Goal: Task Accomplishment & Management: Use online tool/utility

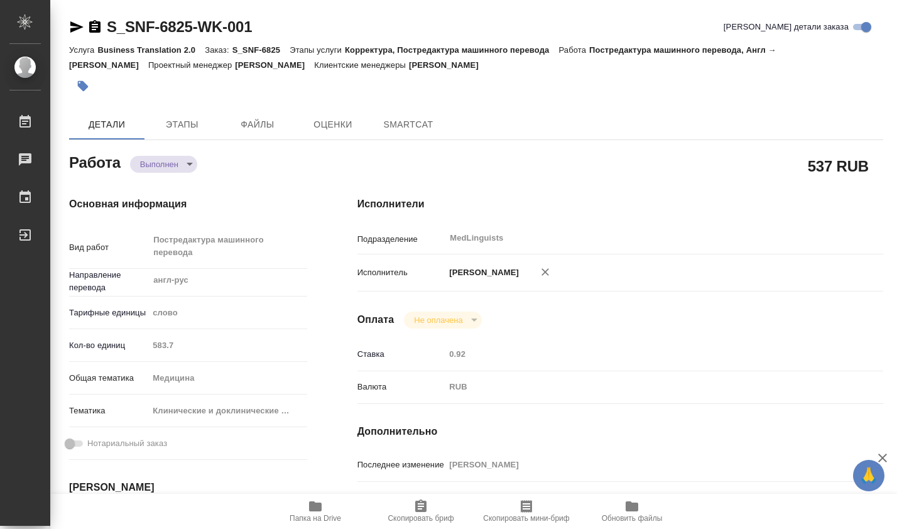
type textarea "x"
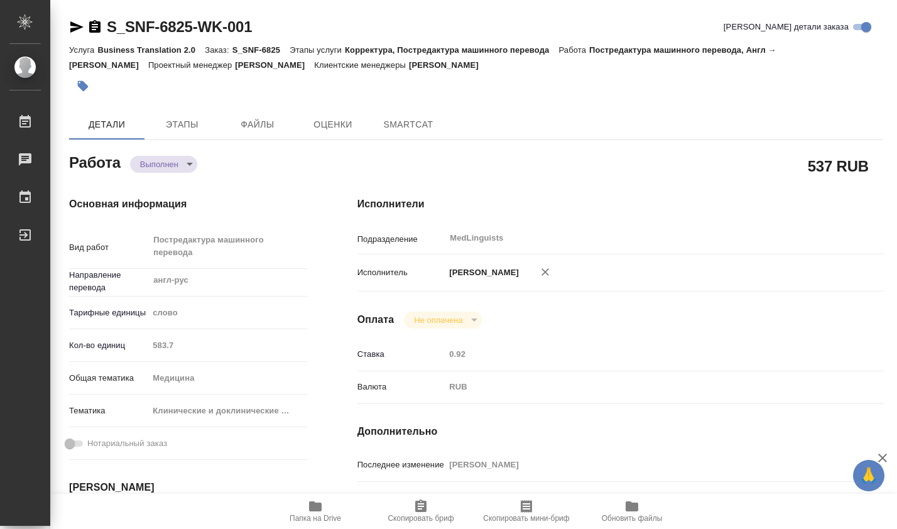
type textarea "x"
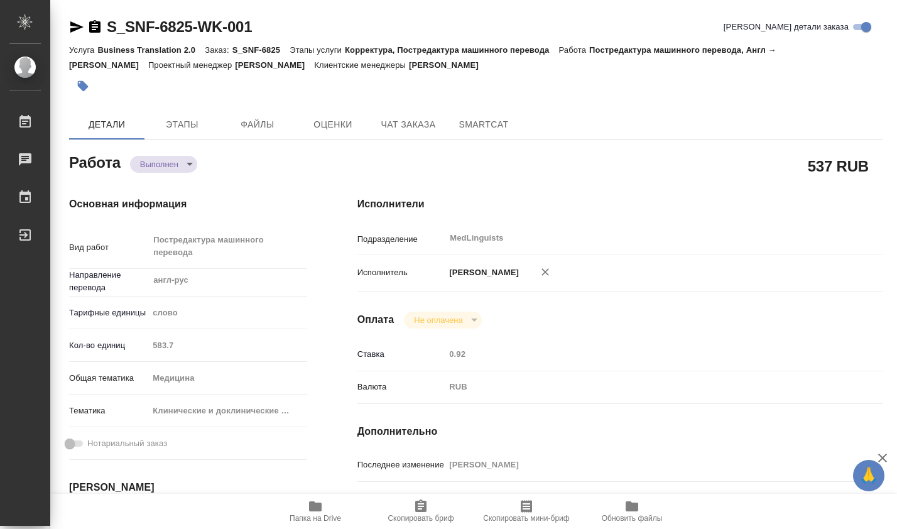
type textarea "x"
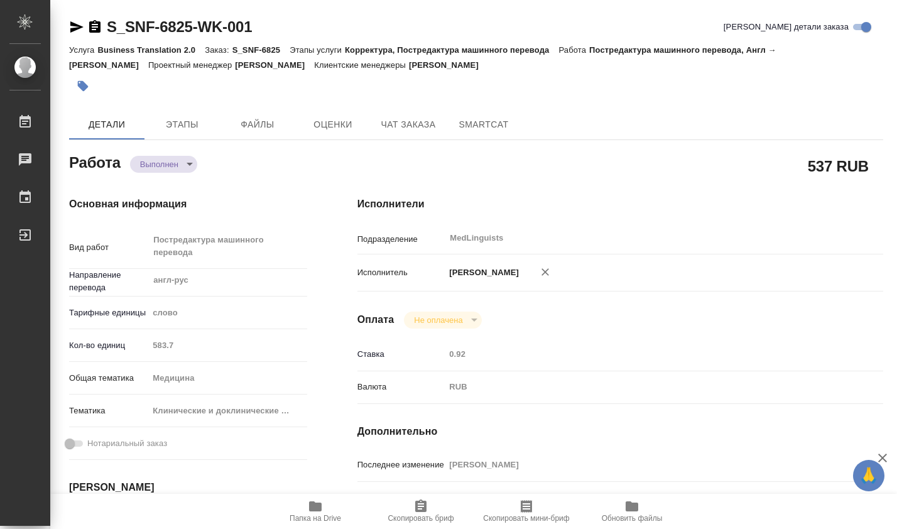
type textarea "x"
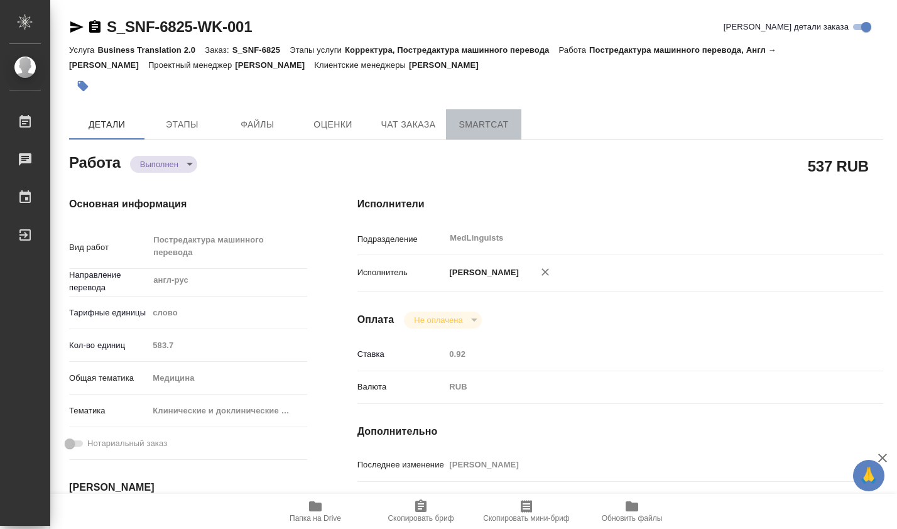
click at [495, 125] on span "SmartCat" at bounding box center [484, 125] width 60 height 16
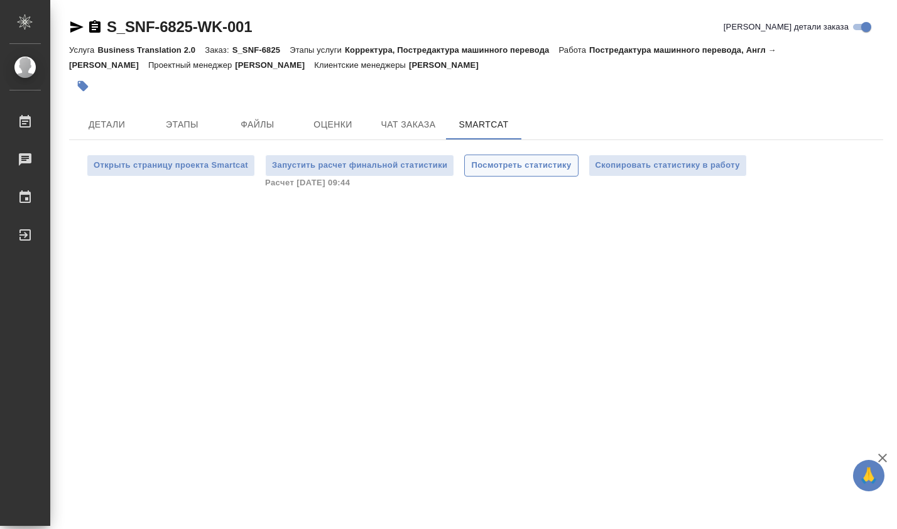
click at [539, 164] on span "Посмотреть статистику" at bounding box center [521, 165] width 100 height 14
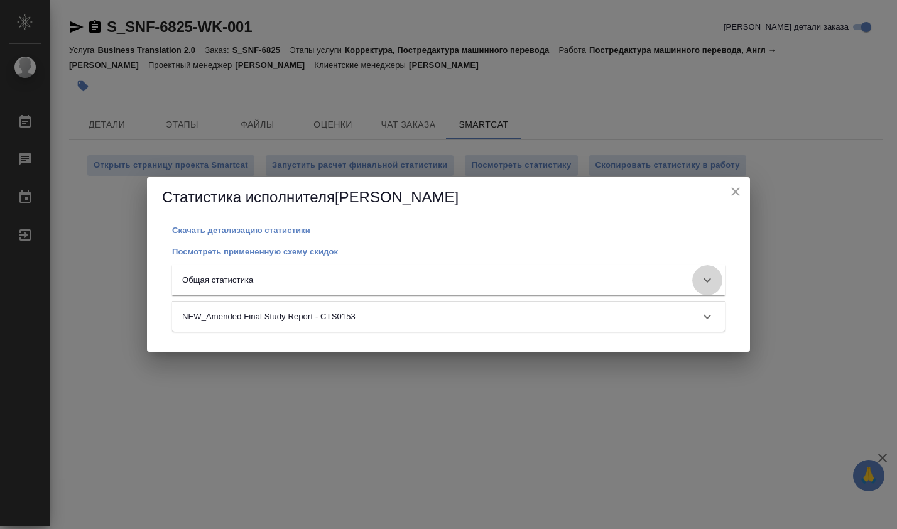
click at [709, 278] on icon at bounding box center [707, 280] width 15 height 15
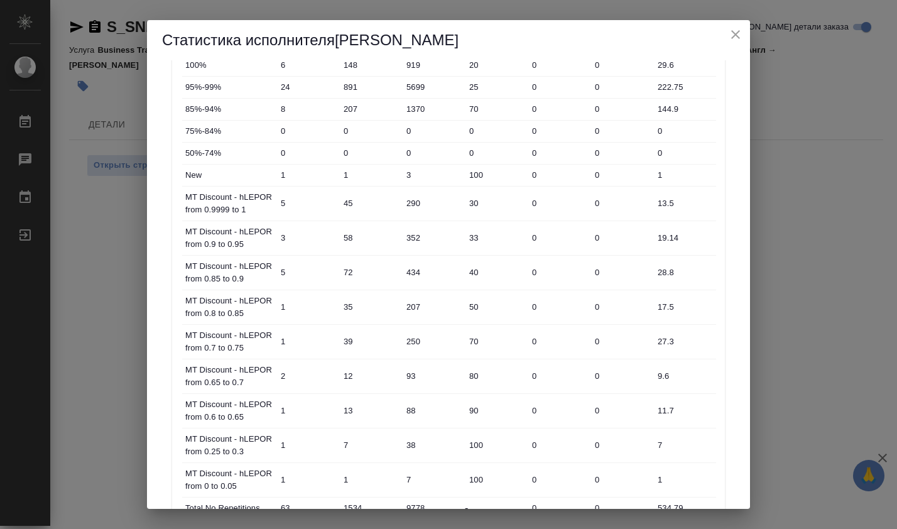
scroll to position [337, 0]
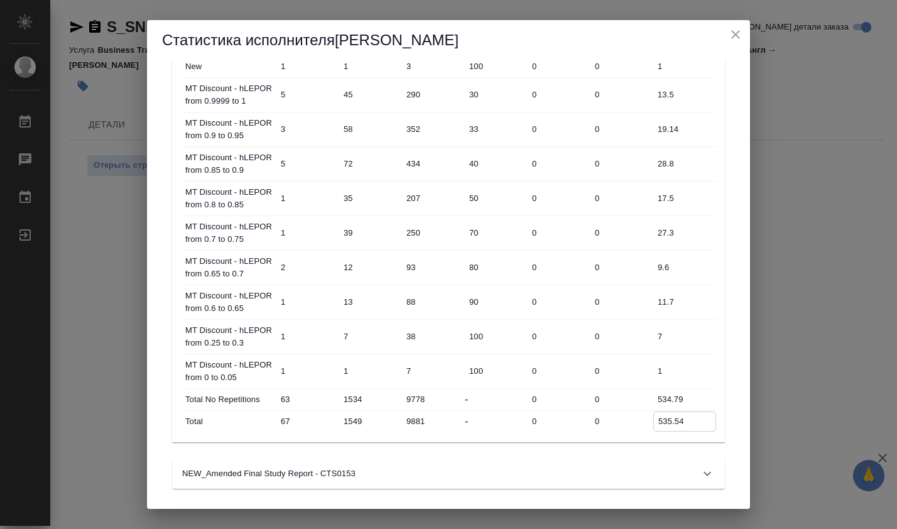
drag, startPoint x: 657, startPoint y: 425, endPoint x: 691, endPoint y: 425, distance: 34.6
click at [691, 425] on input "535.54" at bounding box center [685, 421] width 62 height 18
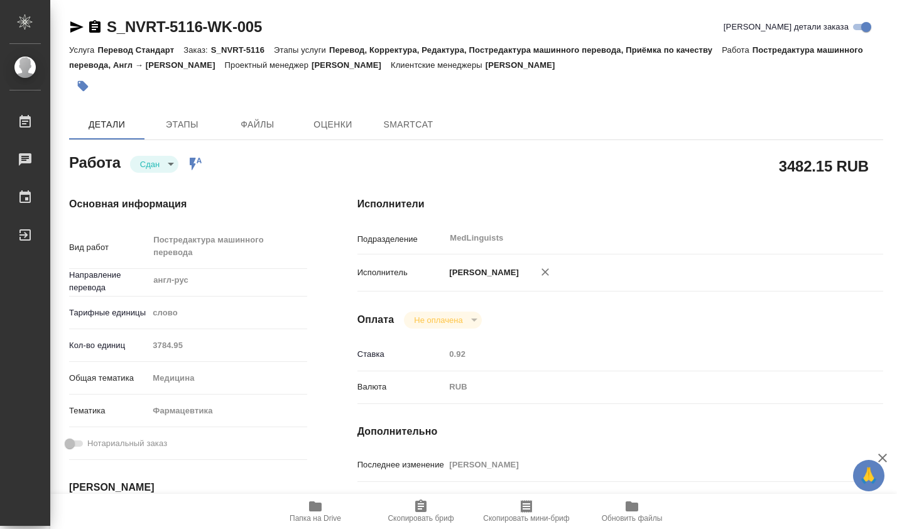
type textarea "x"
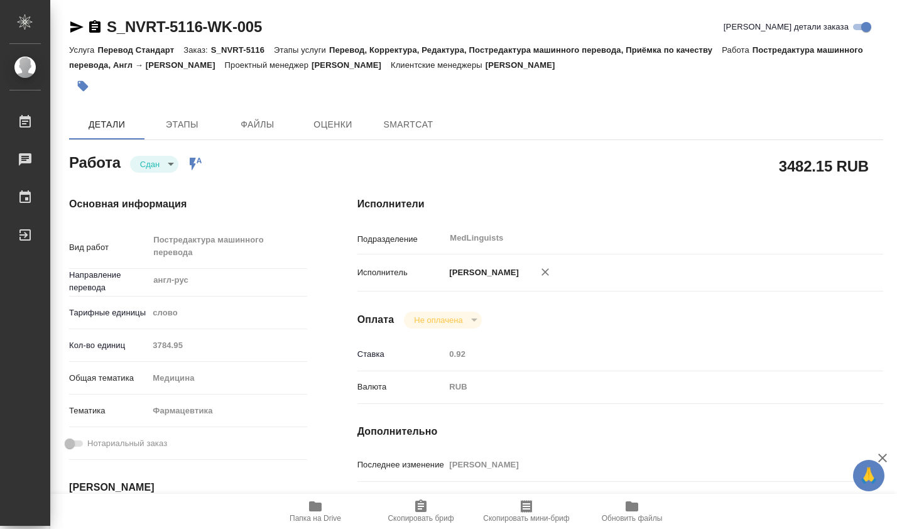
type textarea "x"
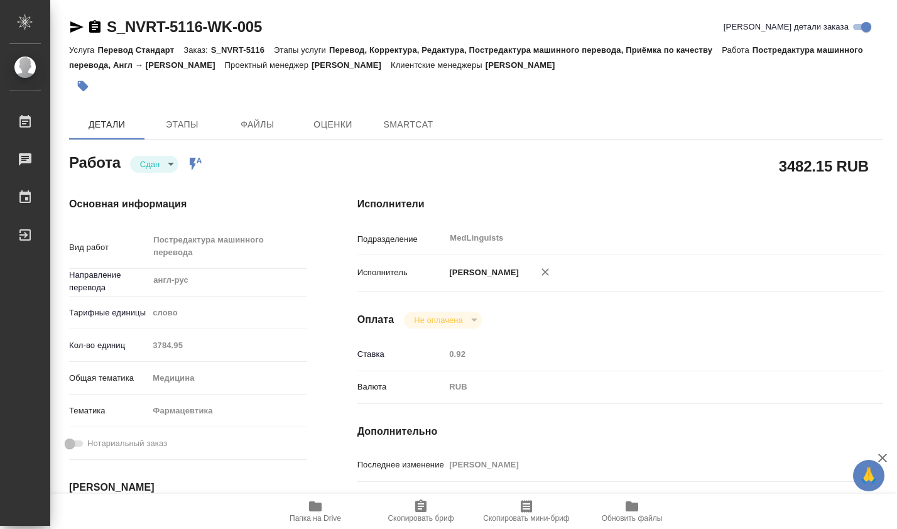
type textarea "x"
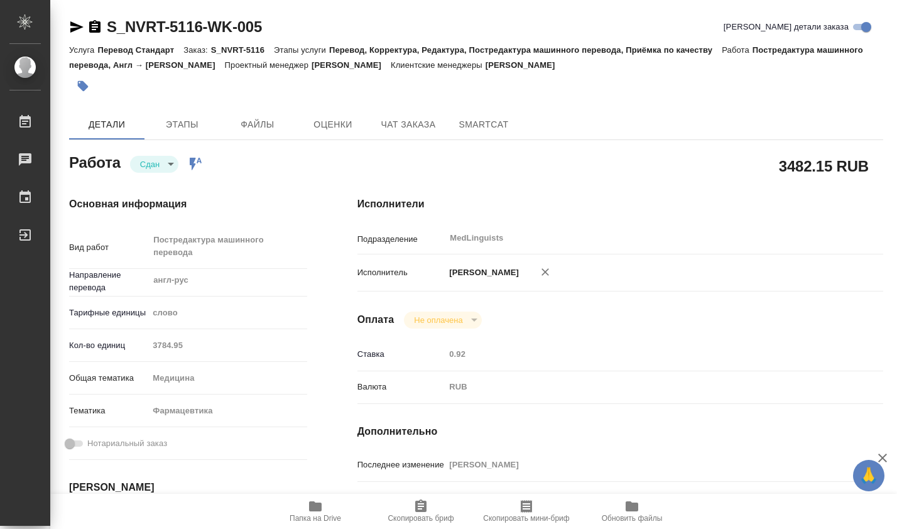
type textarea "x"
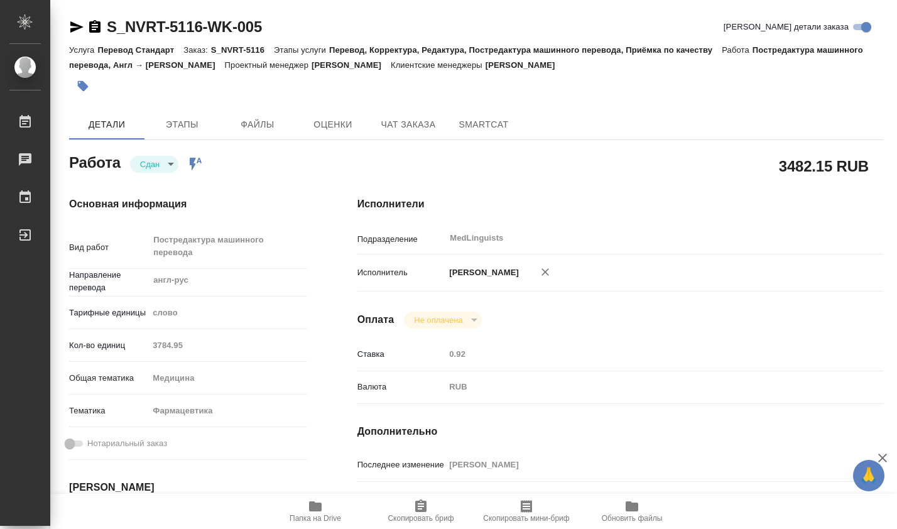
type textarea "x"
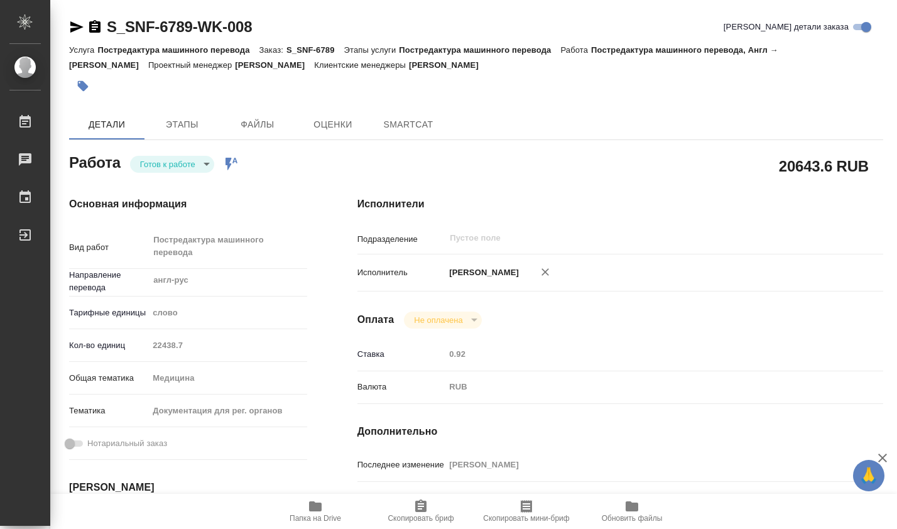
type textarea "x"
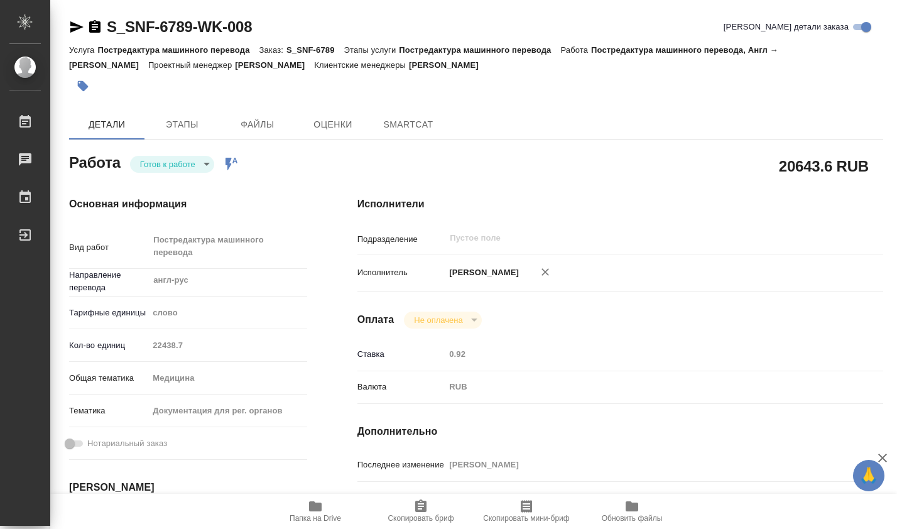
type textarea "x"
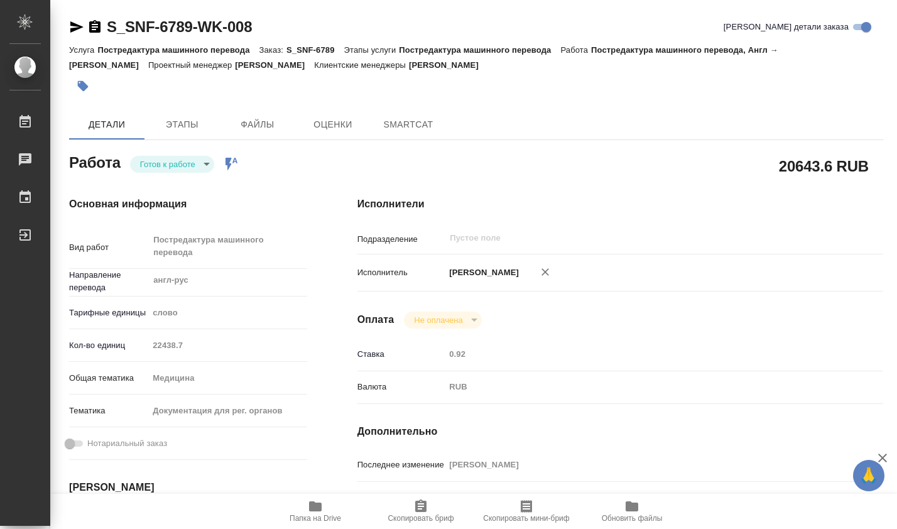
type textarea "x"
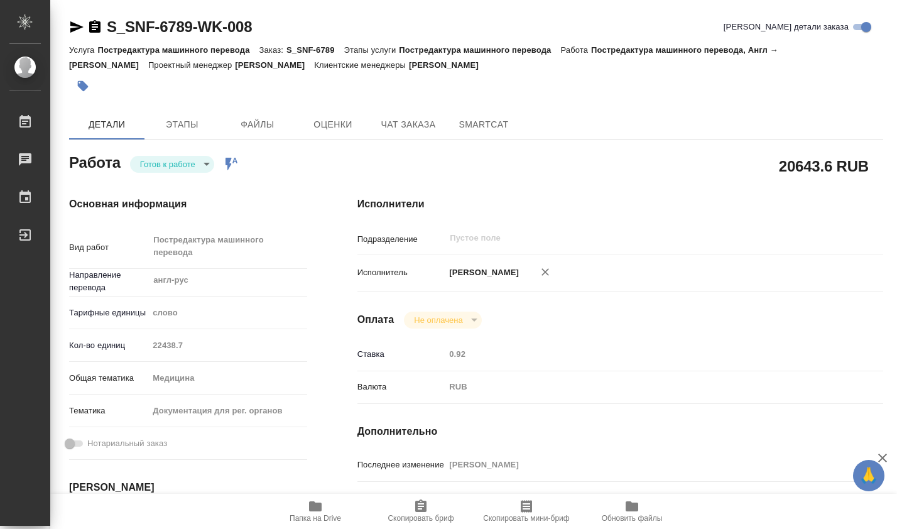
type textarea "x"
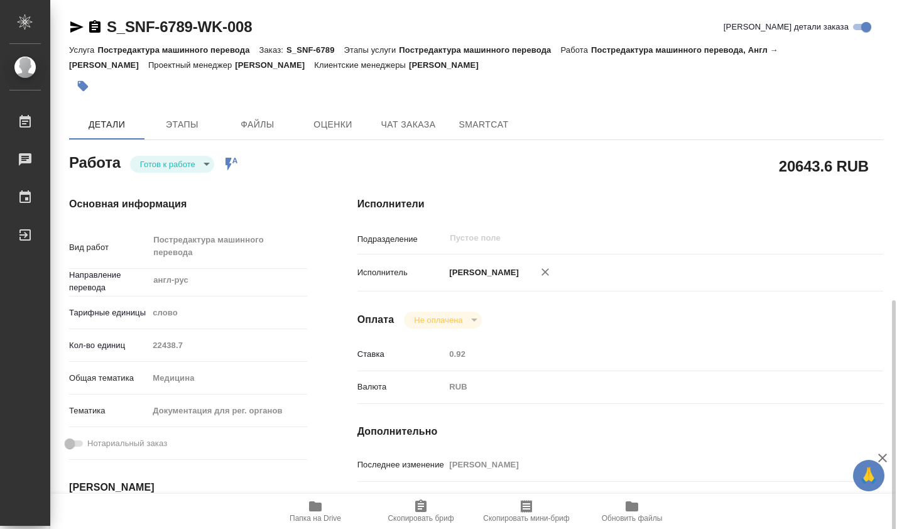
scroll to position [209, 0]
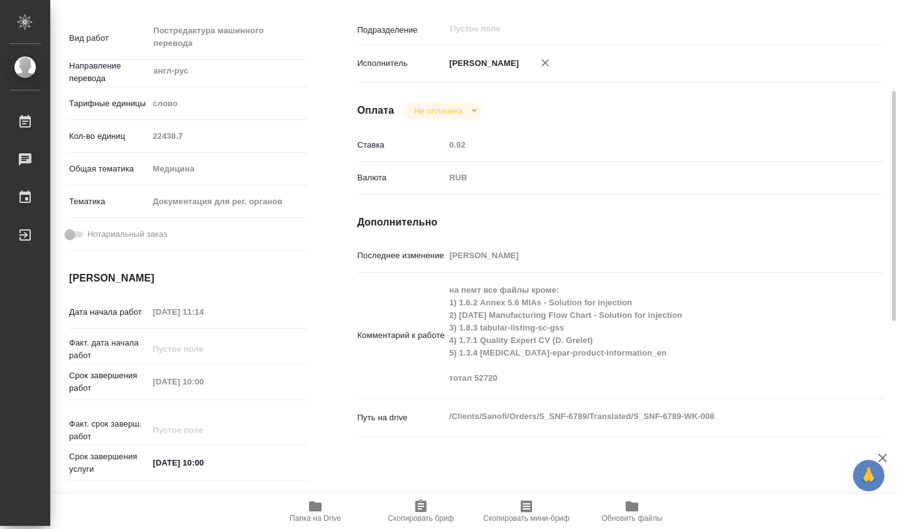
type textarea "x"
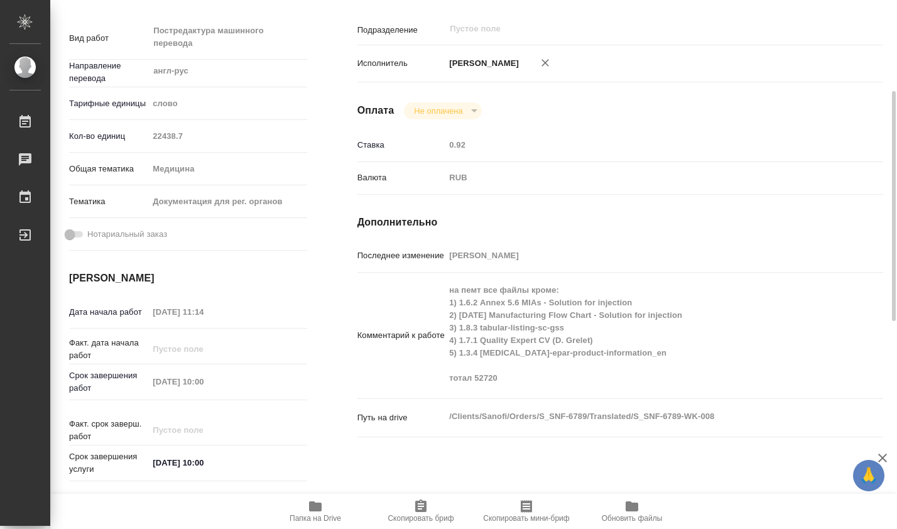
scroll to position [0, 0]
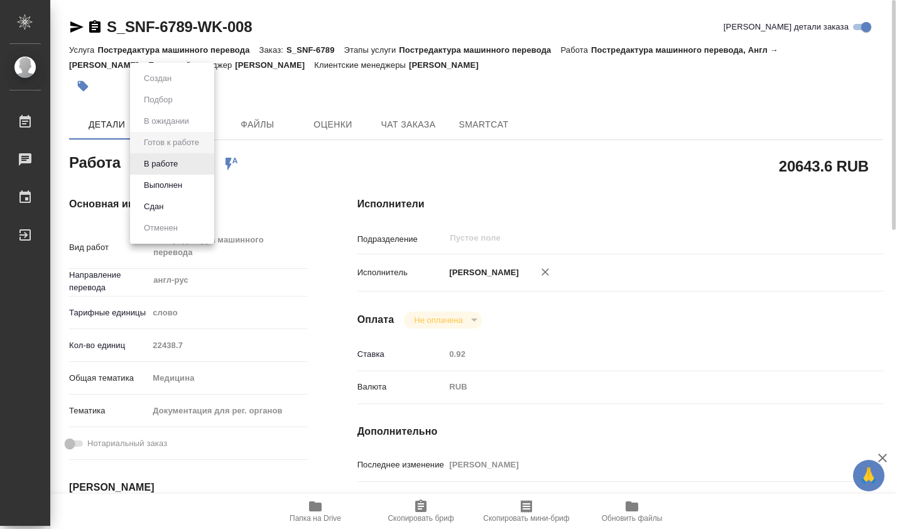
click at [203, 163] on body "🙏 .cls-1 fill:#fff; AWATERA [PERSON_NAME] 0 Чаты График Выйти S_SNF-6789-WK-008…" at bounding box center [448, 264] width 897 height 529
click at [175, 163] on button "В работе" at bounding box center [160, 164] width 41 height 14
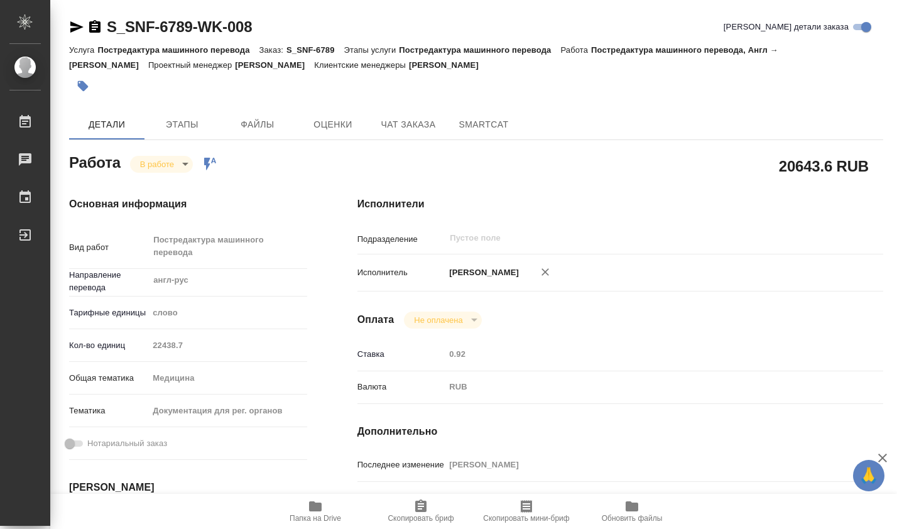
type textarea "x"
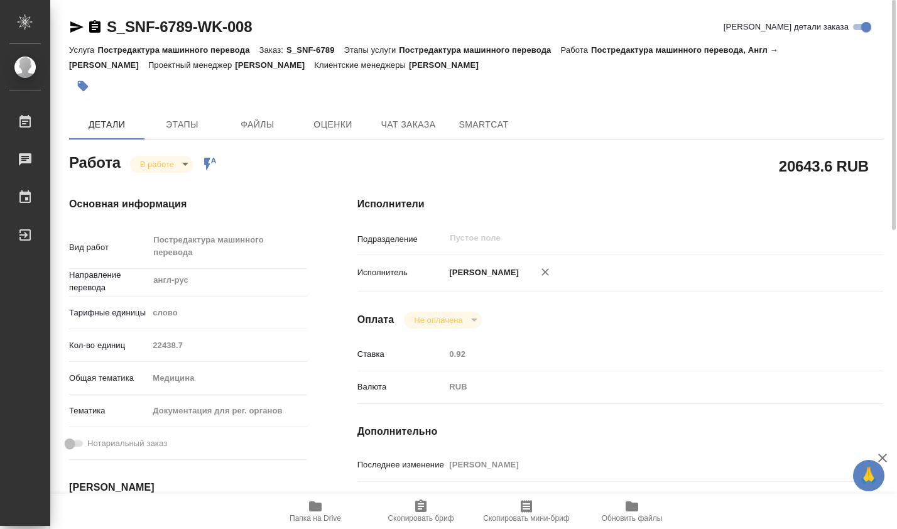
type textarea "x"
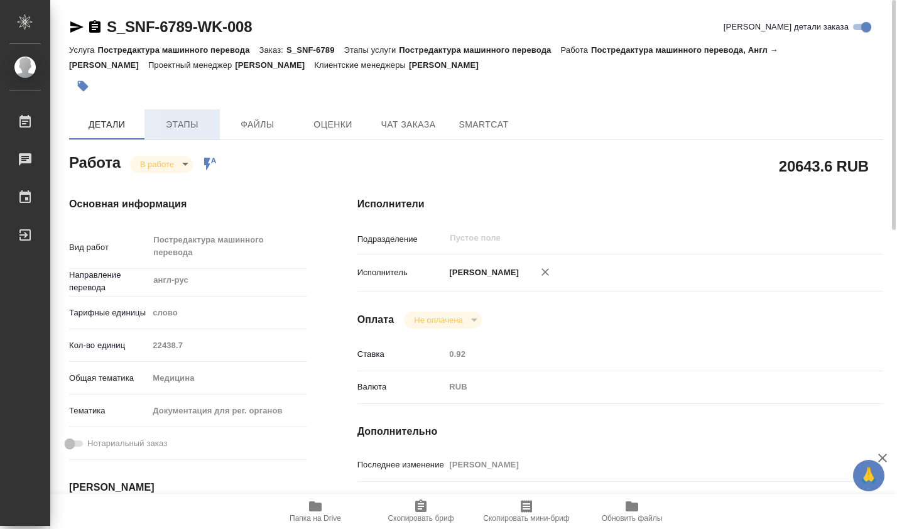
type textarea "x"
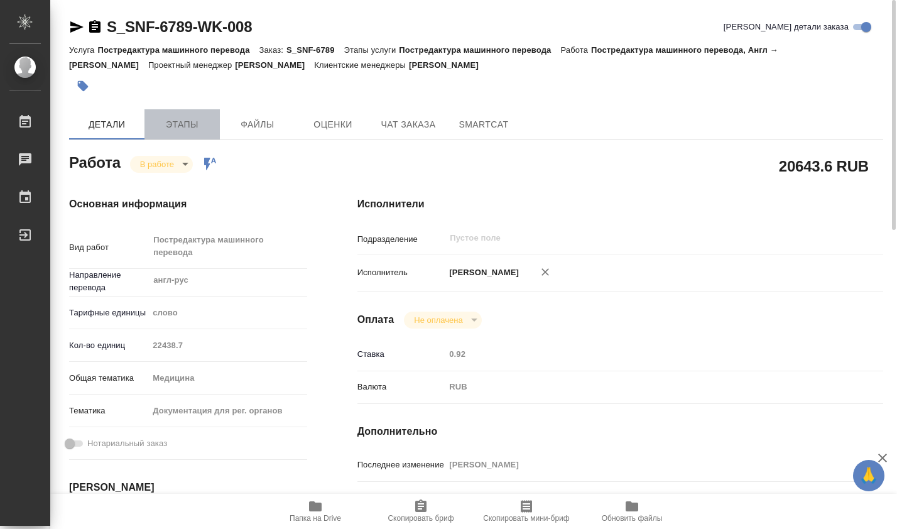
click at [192, 129] on span "Этапы" at bounding box center [182, 125] width 60 height 16
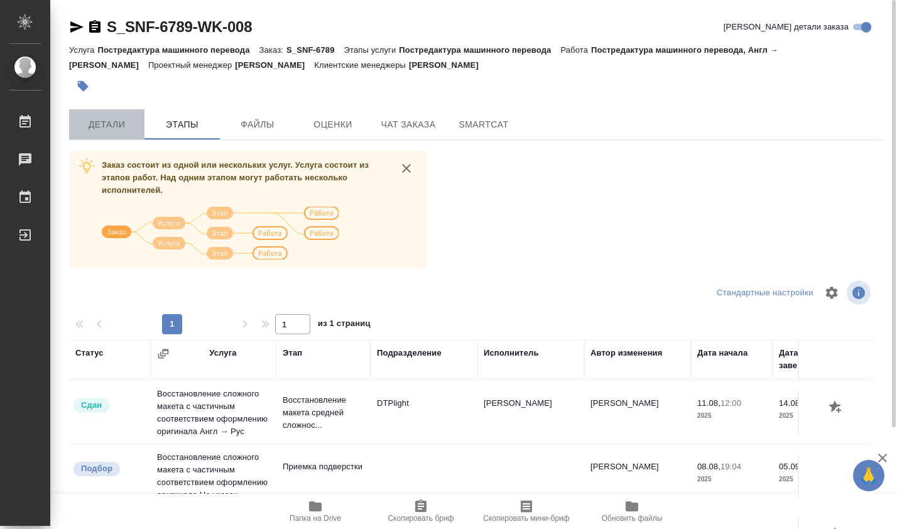
click at [124, 126] on span "Детали" at bounding box center [107, 125] width 60 height 16
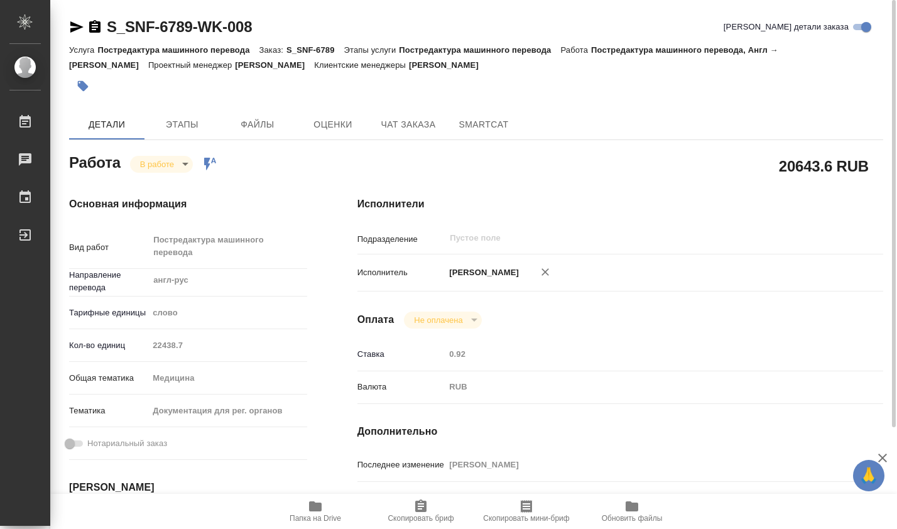
type textarea "x"
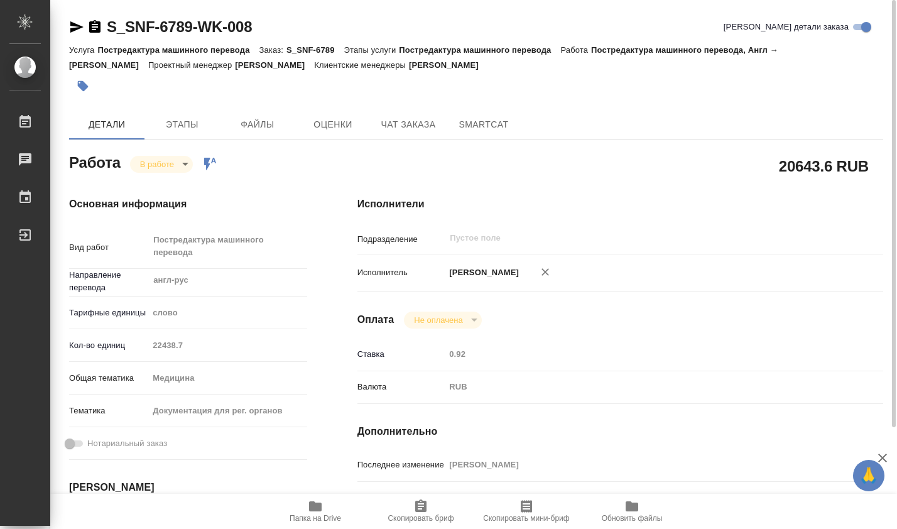
type textarea "x"
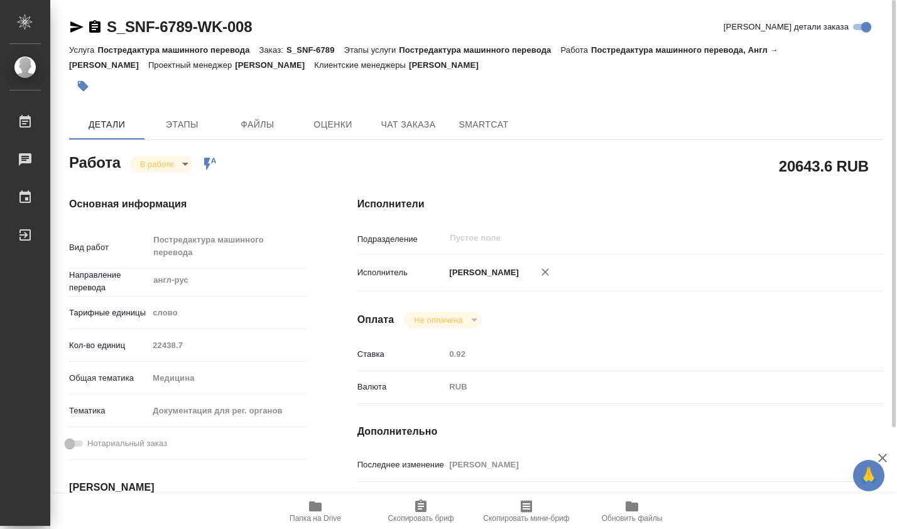
type textarea "x"
